Goal: Navigation & Orientation: Find specific page/section

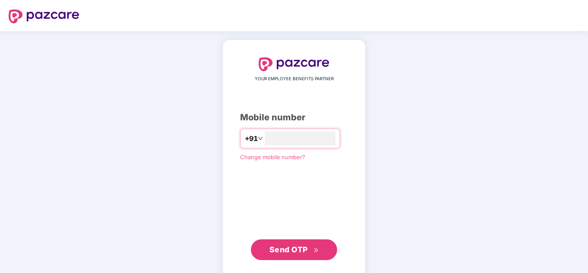
click at [282, 253] on span "Send OTP" at bounding box center [295, 250] width 50 height 12
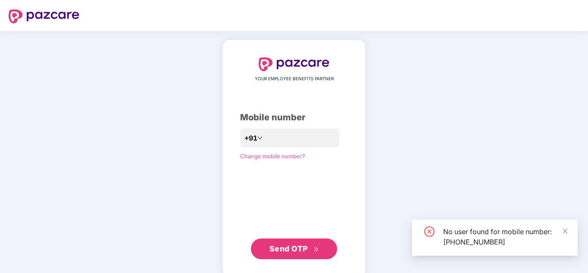
scroll to position [13, 0]
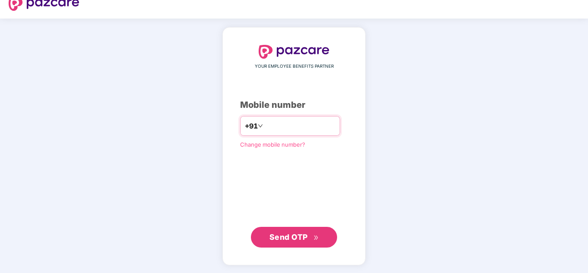
click at [308, 127] on input "**********" at bounding box center [300, 126] width 71 height 14
type input "*"
type input "**********"
click at [282, 239] on span "Send OTP" at bounding box center [289, 236] width 38 height 9
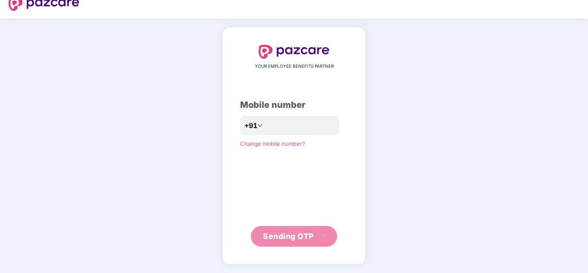
scroll to position [8, 0]
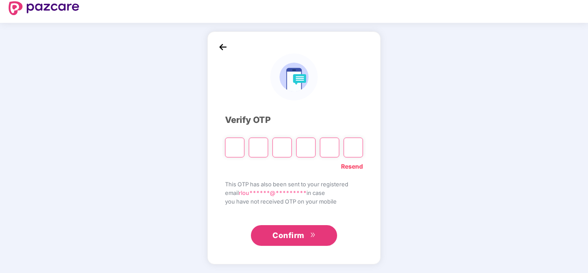
type input "*"
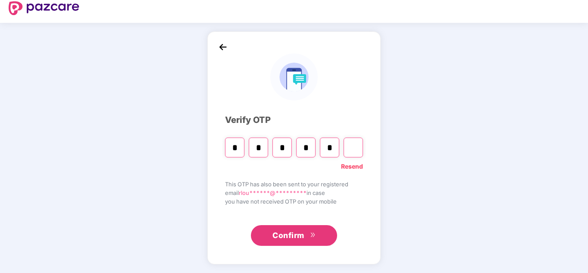
type input "*"
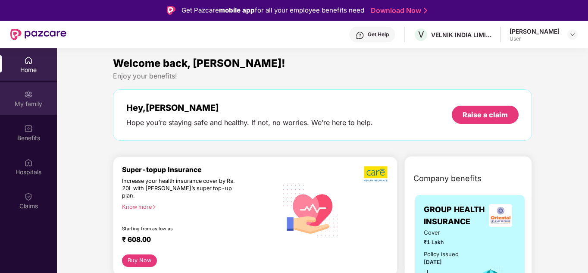
click at [32, 96] on img at bounding box center [28, 94] width 9 height 9
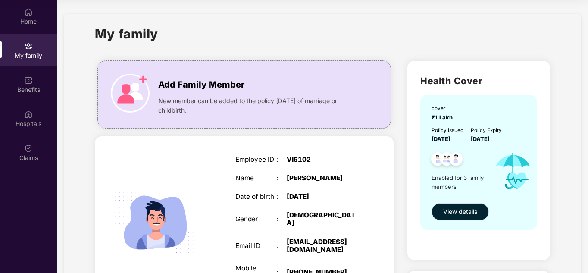
click at [467, 212] on span "View details" at bounding box center [460, 211] width 34 height 9
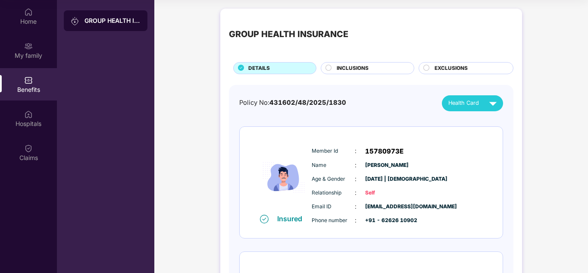
click at [375, 63] on div "INCLUSIONS" at bounding box center [368, 68] width 94 height 12
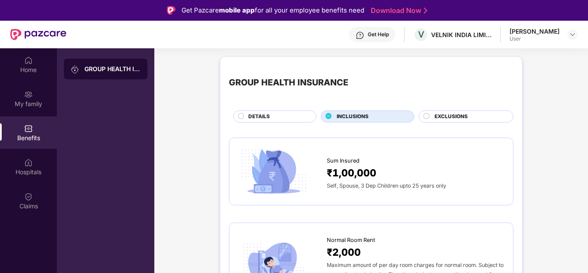
click at [289, 115] on div "DETAILS" at bounding box center [278, 117] width 68 height 9
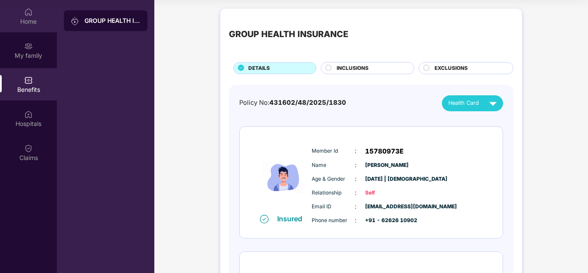
click at [34, 19] on div "Home" at bounding box center [28, 21] width 57 height 9
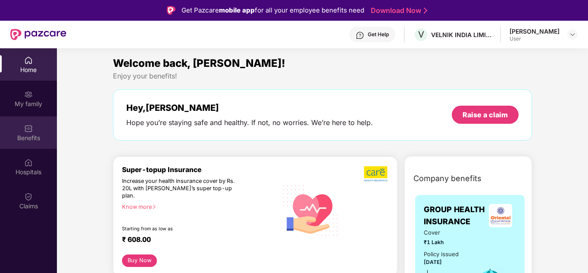
click at [26, 130] on img at bounding box center [28, 128] width 9 height 9
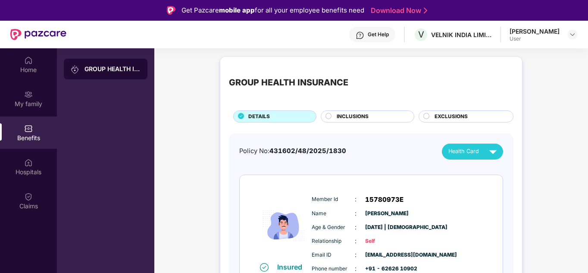
click at [437, 118] on span "EXCLUSIONS" at bounding box center [451, 117] width 33 height 8
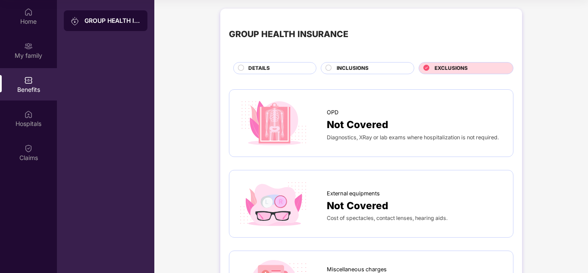
click at [357, 63] on div "INCLUSIONS" at bounding box center [368, 68] width 94 height 12
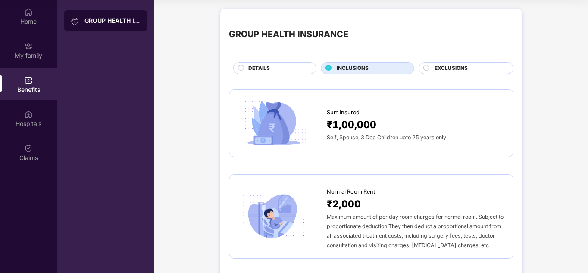
click at [447, 66] on span "EXCLUSIONS" at bounding box center [451, 68] width 33 height 8
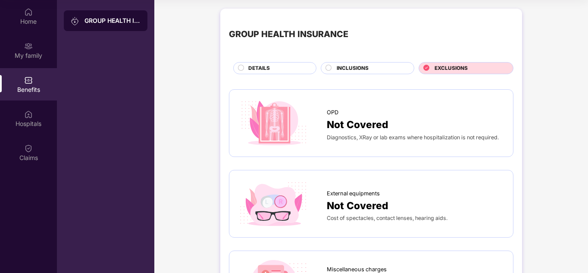
click at [349, 68] on span "INCLUSIONS" at bounding box center [353, 68] width 32 height 8
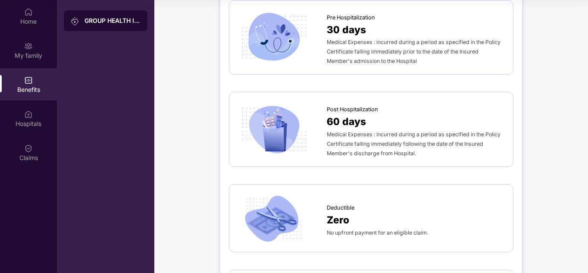
scroll to position [431, 0]
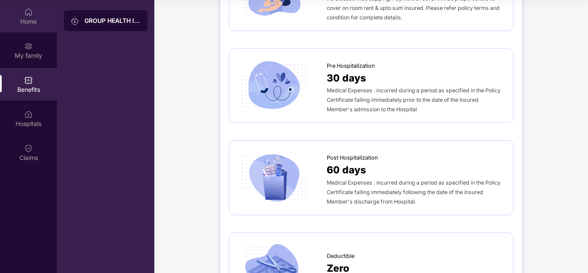
click at [21, 20] on div "Home" at bounding box center [28, 21] width 57 height 9
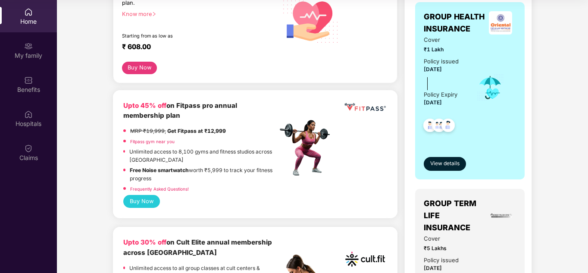
scroll to position [129, 0]
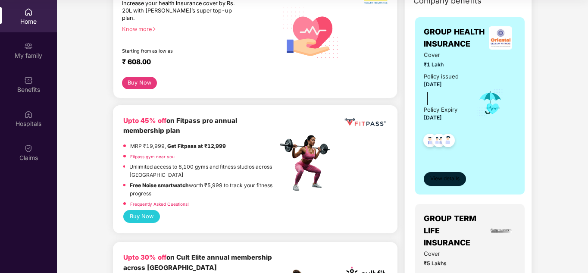
click at [454, 181] on span "View details" at bounding box center [444, 179] width 29 height 8
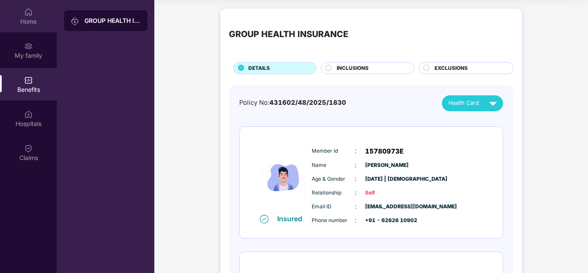
click at [36, 25] on div "Home" at bounding box center [28, 21] width 57 height 9
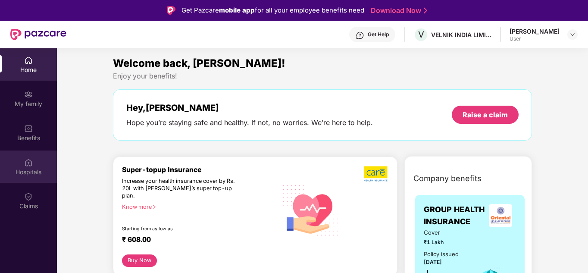
click at [25, 168] on div "Hospitals" at bounding box center [28, 172] width 57 height 9
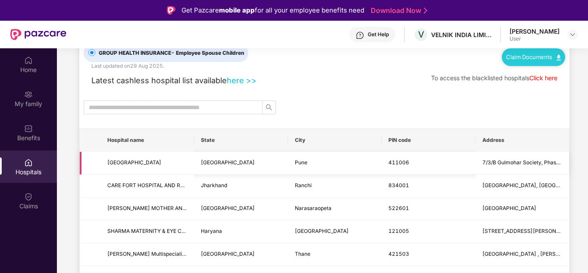
scroll to position [43, 0]
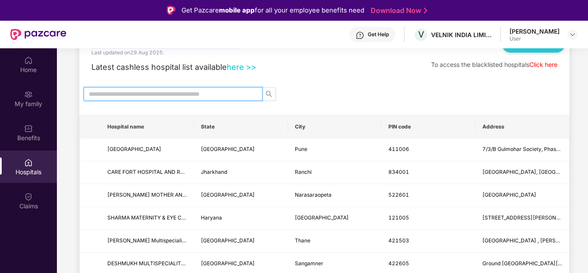
click at [199, 93] on input "text" at bounding box center [170, 93] width 162 height 9
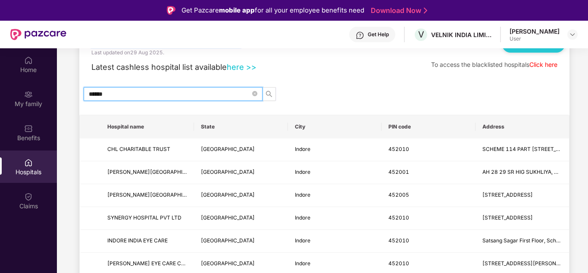
type input "******"
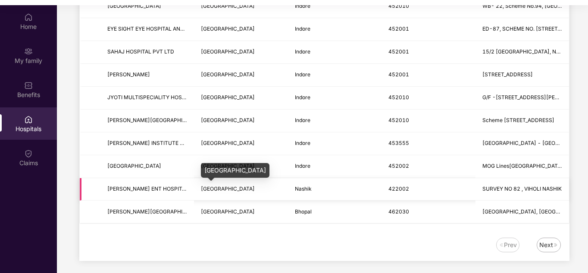
scroll to position [48, 0]
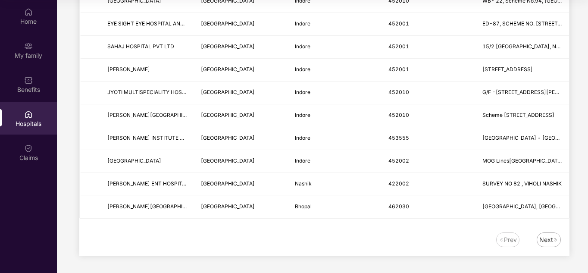
click at [546, 242] on div "Next" at bounding box center [546, 239] width 14 height 9
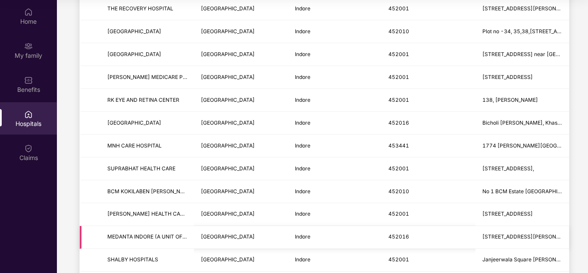
scroll to position [298, 0]
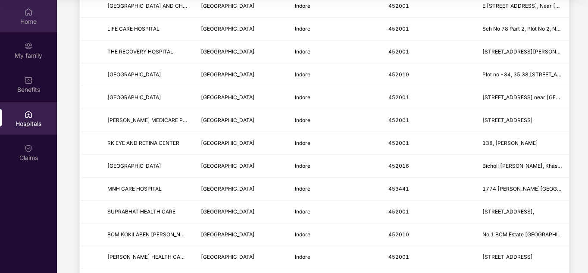
click at [26, 28] on div "Home" at bounding box center [28, 16] width 57 height 32
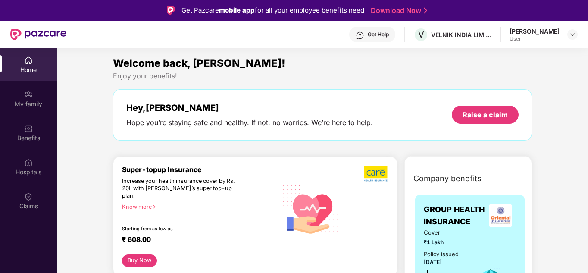
click at [549, 33] on div "[PERSON_NAME]" at bounding box center [535, 31] width 50 height 8
click at [571, 35] on img at bounding box center [572, 34] width 7 height 7
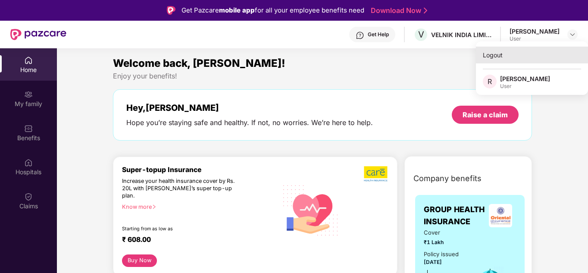
click at [506, 60] on div "Logout" at bounding box center [532, 55] width 112 height 17
